Goal: Task Accomplishment & Management: Manage account settings

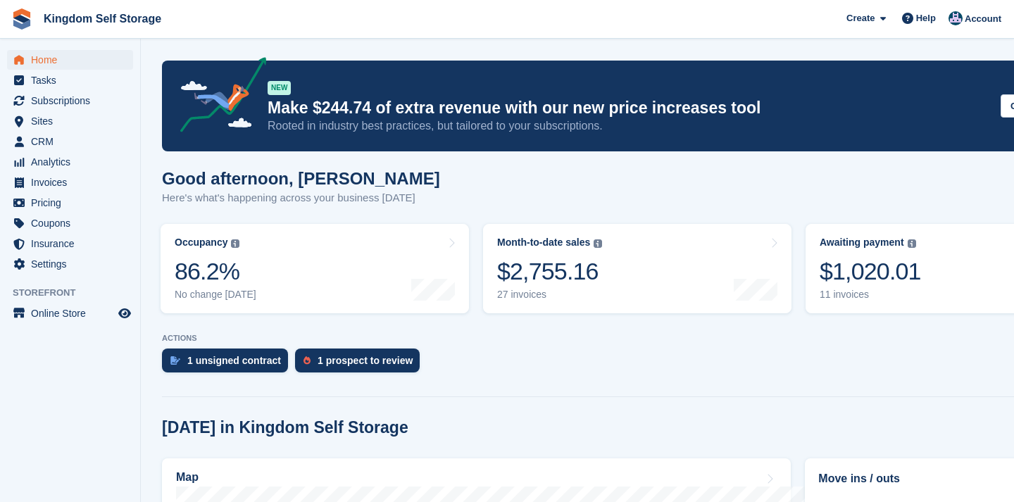
click at [54, 61] on span "Home" at bounding box center [73, 60] width 84 height 20
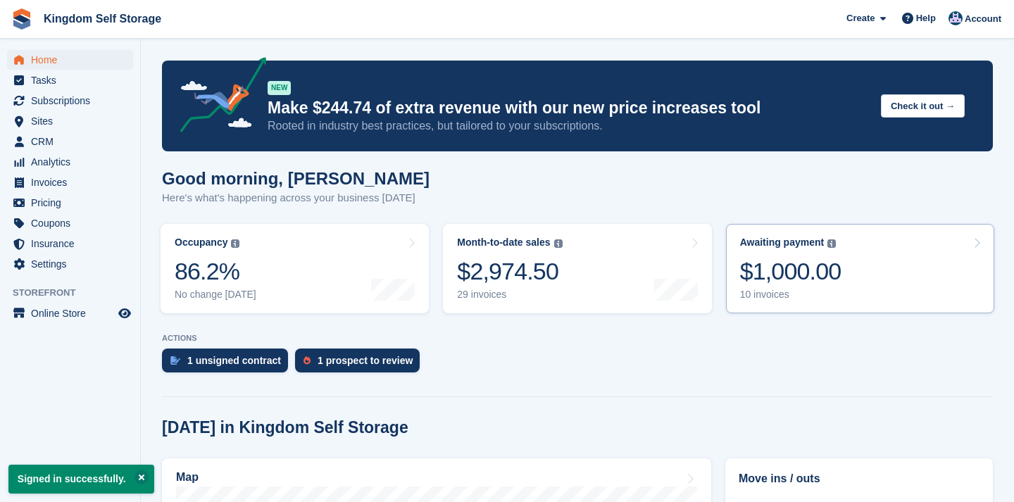
click at [803, 263] on div "$1,000.00" at bounding box center [790, 271] width 101 height 29
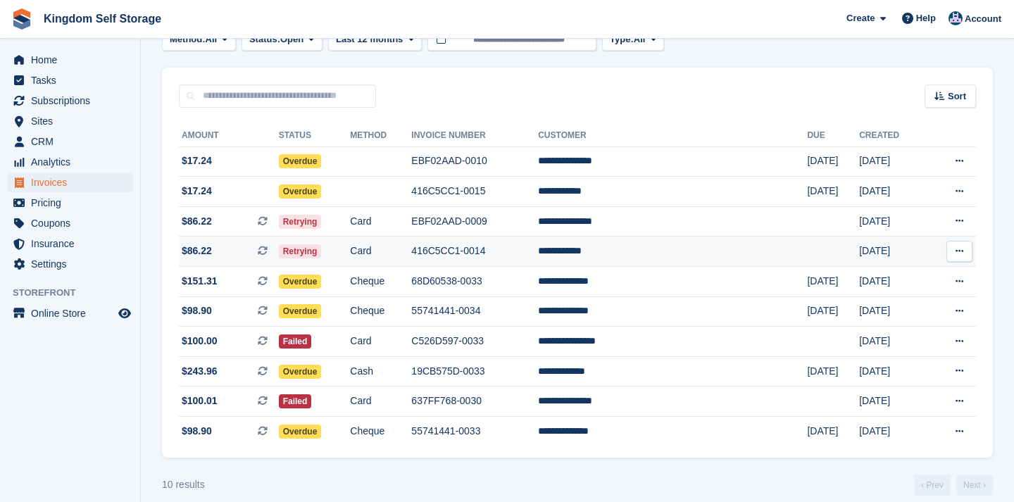
scroll to position [91, 0]
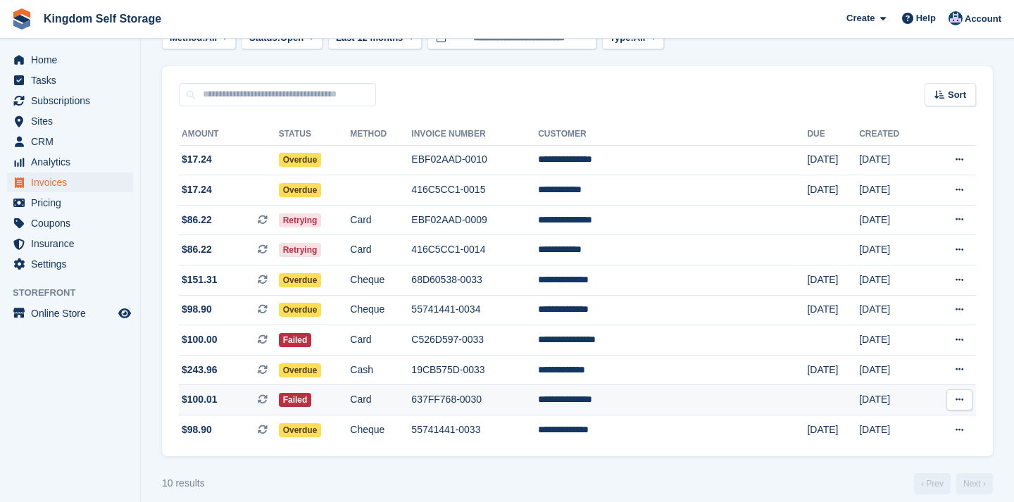
click at [646, 403] on td "**********" at bounding box center [672, 400] width 269 height 30
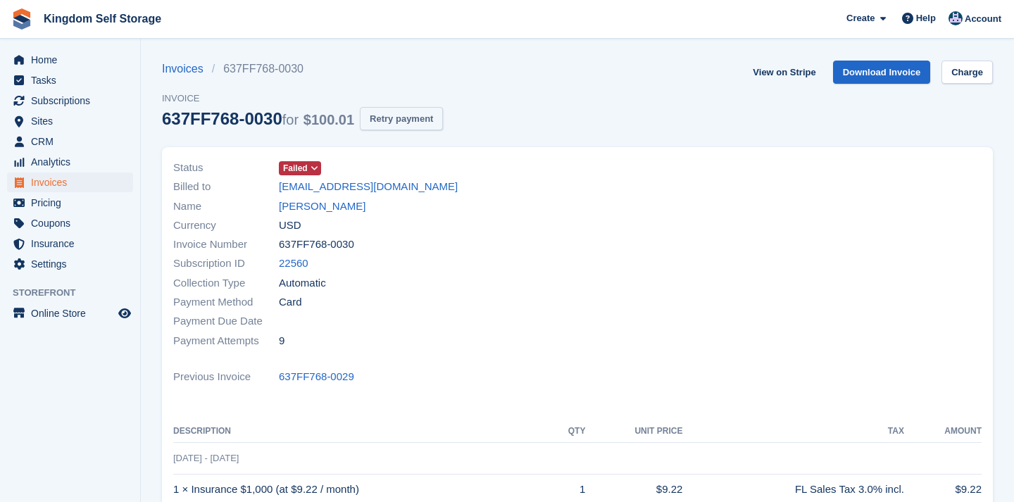
click at [432, 109] on button "Retry payment" at bounding box center [401, 118] width 83 height 23
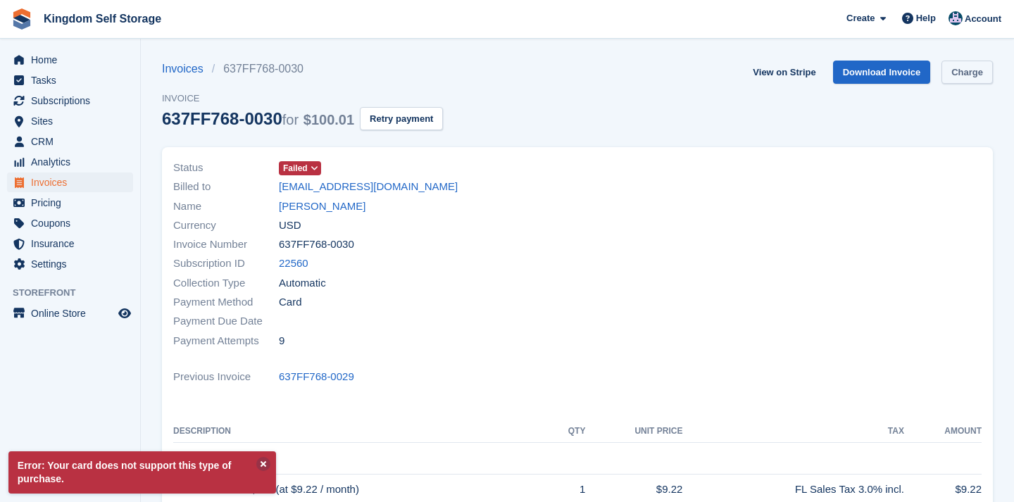
click at [960, 75] on link "Charge" at bounding box center [966, 72] width 51 height 23
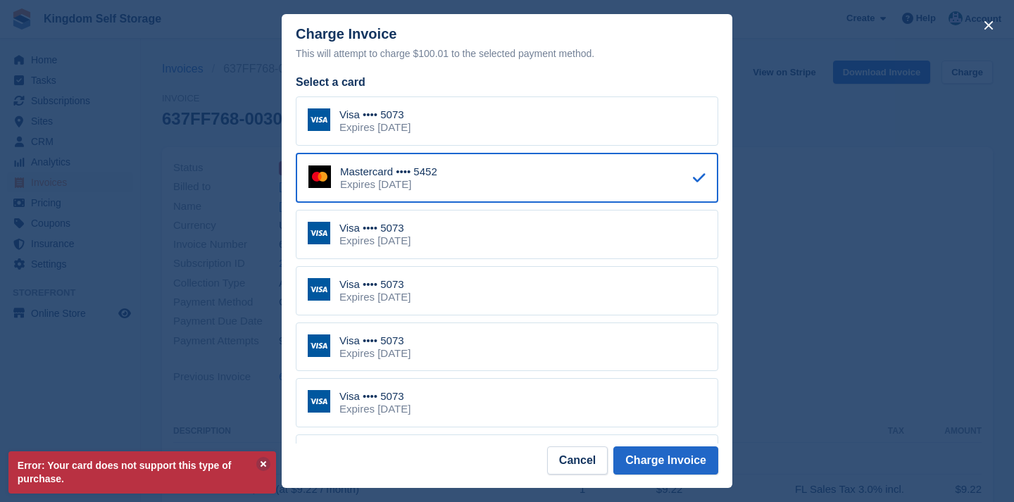
click at [622, 116] on div "Visa •••• 5073 Expires January 2028" at bounding box center [507, 120] width 422 height 49
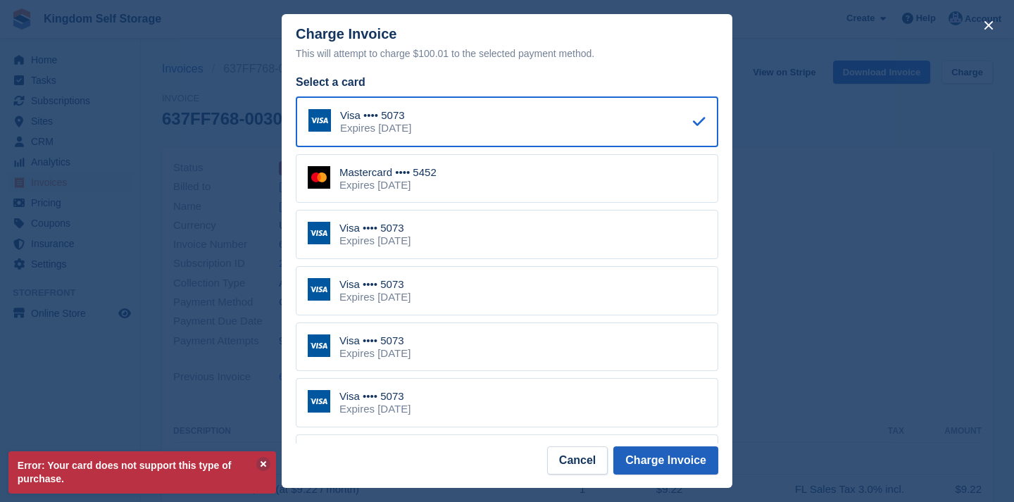
click at [680, 460] on button "Charge Invoice" at bounding box center [665, 460] width 105 height 28
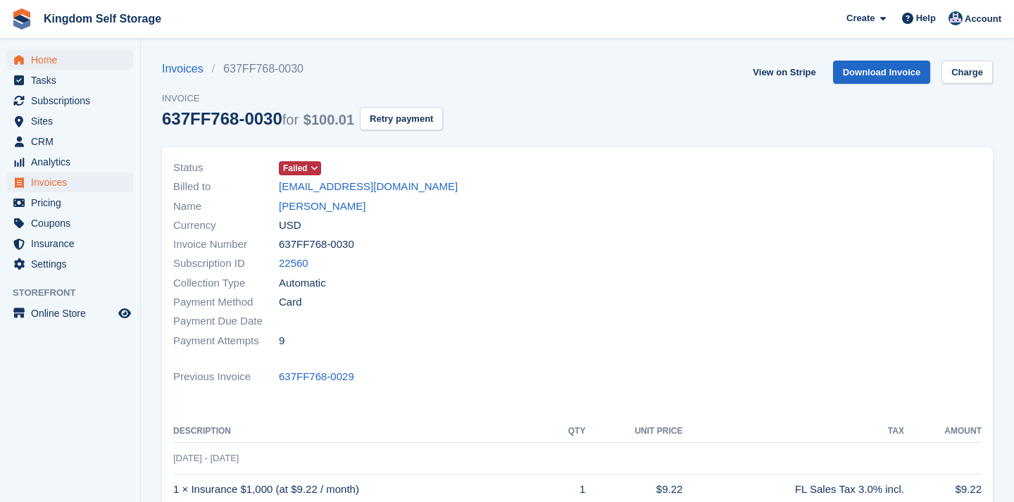
click at [65, 60] on span "Home" at bounding box center [73, 60] width 84 height 20
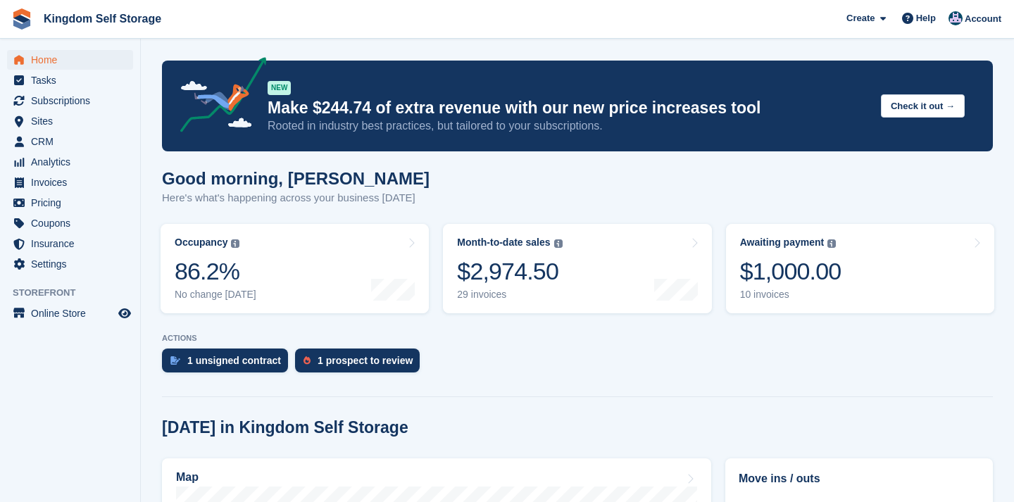
click at [558, 196] on div "Good morning, Bradley Here's what's happening across your business today" at bounding box center [577, 196] width 831 height 54
click at [38, 68] on span "Home" at bounding box center [73, 60] width 84 height 20
click at [591, 282] on link "Month-to-date sales The sum of all finalised invoices generated this month to d…" at bounding box center [577, 268] width 268 height 89
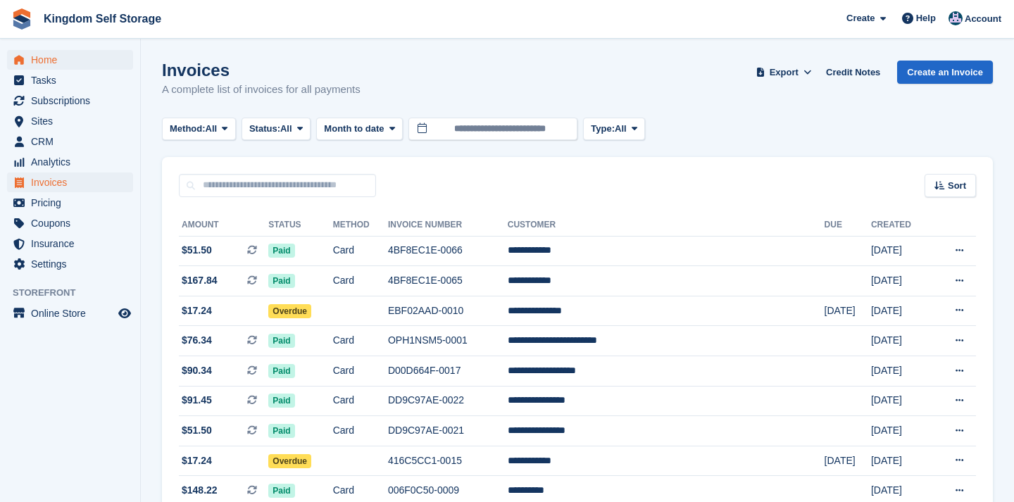
click at [46, 57] on span "Home" at bounding box center [73, 60] width 84 height 20
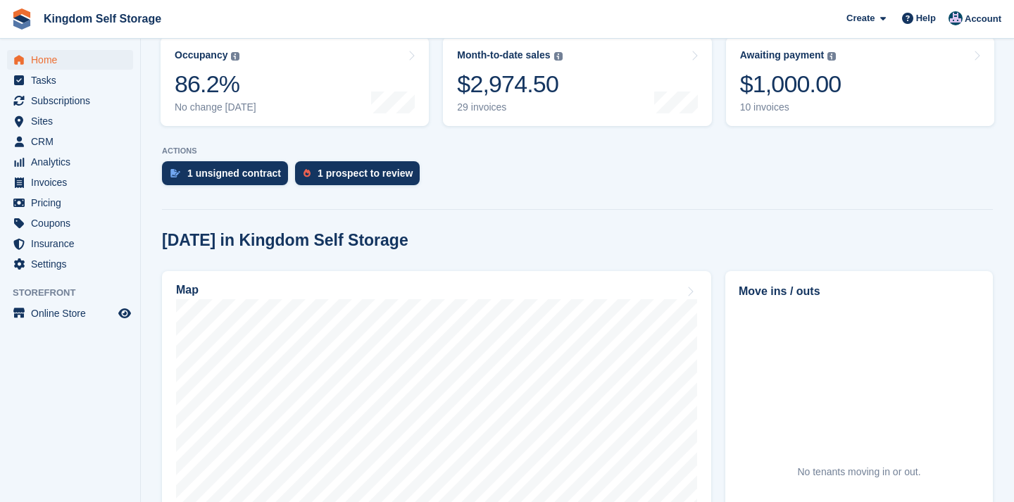
scroll to position [179, 0]
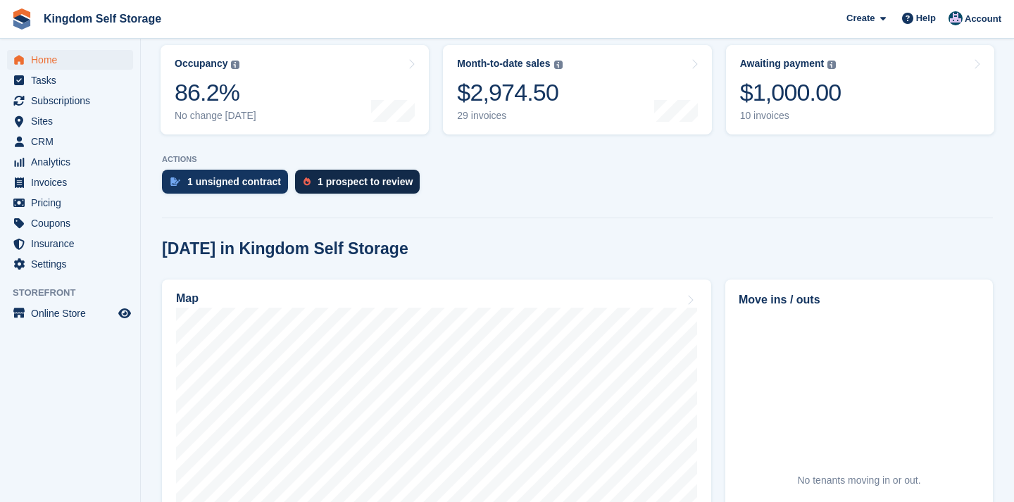
click at [384, 182] on div "1 prospect to review" at bounding box center [365, 181] width 95 height 11
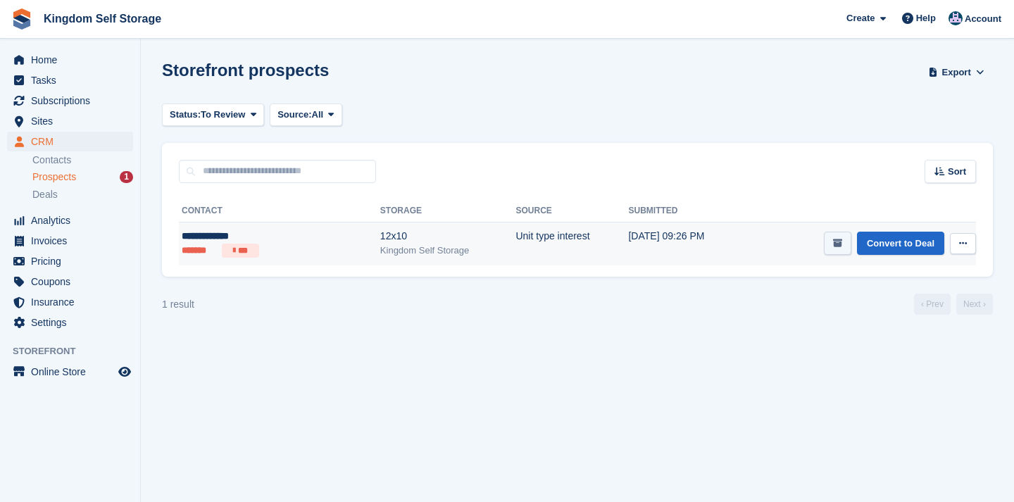
click at [833, 239] on icon "submit" at bounding box center [837, 243] width 9 height 9
